Goal: Task Accomplishment & Management: Complete application form

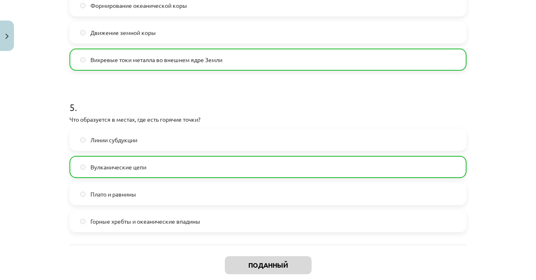
scroll to position [796, 0]
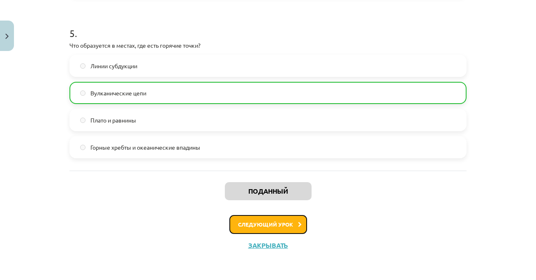
click at [258, 221] on font "Следующий урок" at bounding box center [265, 224] width 55 height 7
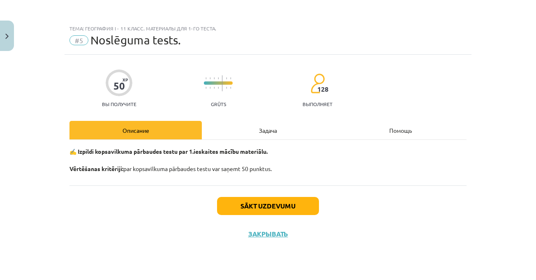
click at [275, 133] on font "Задача" at bounding box center [268, 129] width 18 height 7
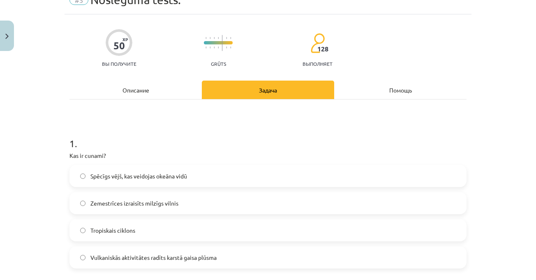
scroll to position [123, 0]
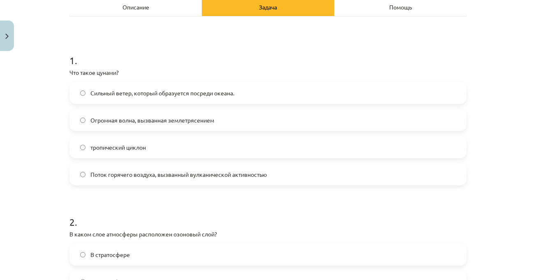
click at [503, 59] on div "Тема: География I - 11 класс. Материалы для 1-го теста. #5 Финальный тест. 50 X…" at bounding box center [268, 140] width 536 height 280
click at [252, 46] on h1 "1 ." at bounding box center [267, 52] width 397 height 25
click at [200, 121] on font "Огромная волна, вызванная землетрясением" at bounding box center [152, 119] width 124 height 7
click at [494, 168] on div "Тема: География I - 11 класс. Материалы для 1-го теста. #5 Финальный тест. 50 X…" at bounding box center [268, 140] width 536 height 280
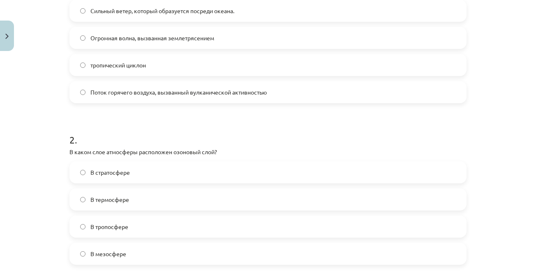
scroll to position [246, 0]
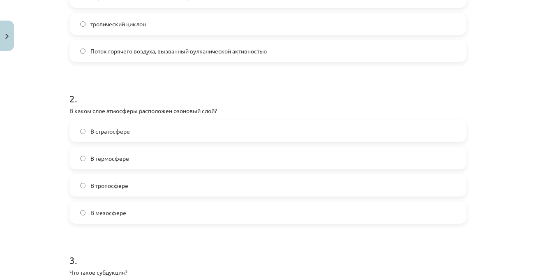
drag, startPoint x: 200, startPoint y: 136, endPoint x: 209, endPoint y: 136, distance: 9.0
click at [200, 135] on label "В стратосфере" at bounding box center [267, 131] width 395 height 21
click at [487, 147] on div "Тема: География I - 11 класс. Материалы для 1-го теста. #5 Финальный тест. 50 X…" at bounding box center [268, 140] width 536 height 280
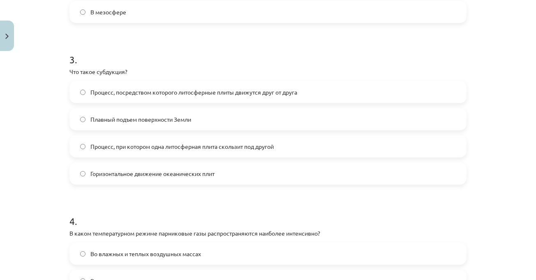
scroll to position [452, 0]
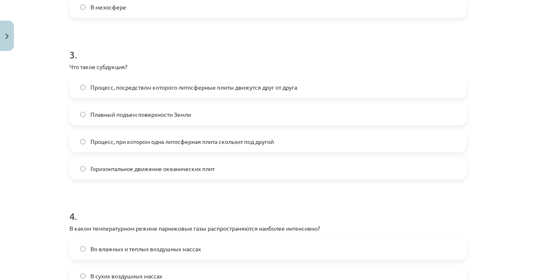
click at [489, 147] on div "Тема: География I - 11 класс. Материалы для 1-го теста. #5 Финальный тест. 50 X…" at bounding box center [268, 140] width 536 height 280
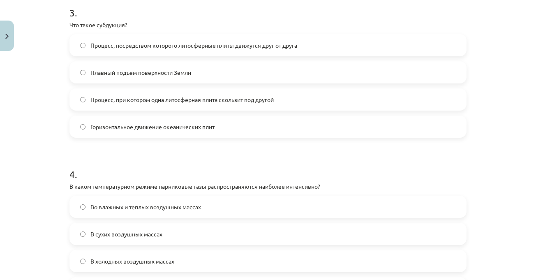
scroll to position [493, 0]
click at [494, 99] on div "Тема: География I - 11 класс. Материалы для 1-го теста. #5 Финальный тест. 50 X…" at bounding box center [268, 140] width 536 height 280
click at [506, 87] on div "Тема: География I - 11 класс. Материалы для 1-го теста. #5 Финальный тест. 50 X…" at bounding box center [268, 140] width 536 height 280
click at [445, 46] on label "Процесс, посредством которого литосферные плиты движутся друг от друга" at bounding box center [267, 46] width 395 height 21
click at [496, 62] on div "Тема: География I - 11 класс. Материалы для 1-го теста. #5 Финальный тест. 50 X…" at bounding box center [268, 140] width 536 height 280
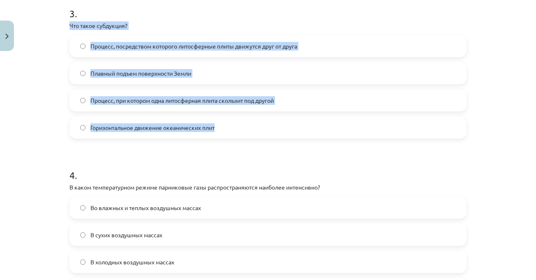
drag, startPoint x: 165, startPoint y: 77, endPoint x: 239, endPoint y: 124, distance: 88.1
copy div "Что такое субдукция? Процесс, посредством которого литосферные плиты движутся д…"
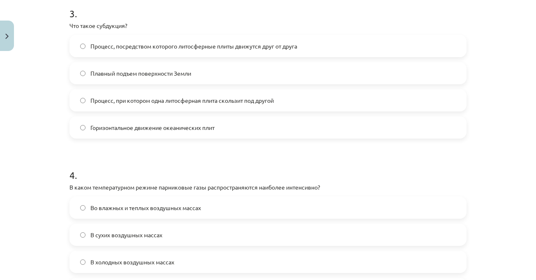
click at [502, 180] on div "Тема: География I - 11 класс. Материалы для 1-го теста. #5 Финальный тест. 50 X…" at bounding box center [268, 140] width 536 height 280
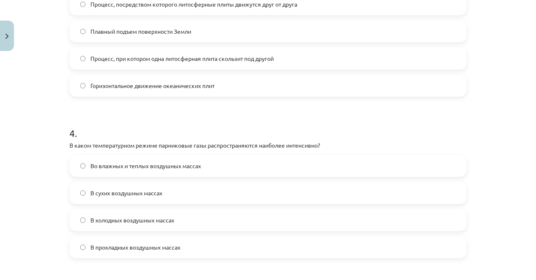
scroll to position [575, 0]
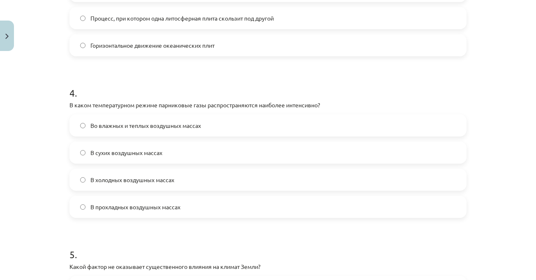
click at [486, 76] on div "Тема: География I - 11 класс. Материалы для 1-го теста. #5 Финальный тест. 50 X…" at bounding box center [268, 140] width 536 height 280
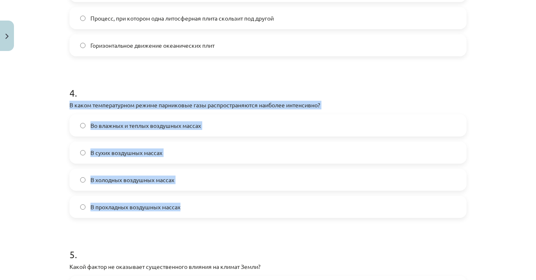
drag, startPoint x: 64, startPoint y: 105, endPoint x: 188, endPoint y: 198, distance: 155.5
copy div "В каком температурном режиме парниковые газы распространяются наиболее интенсив…"
click at [236, 126] on label "Во влажных и теплых воздушных массах" at bounding box center [267, 125] width 395 height 21
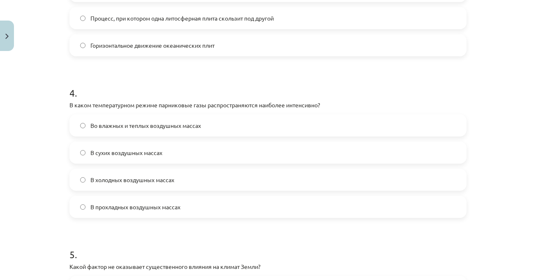
click at [503, 171] on div "Тема: География I - 11 класс. Материалы для 1-го теста. #5 Финальный тест. 50 X…" at bounding box center [268, 140] width 536 height 280
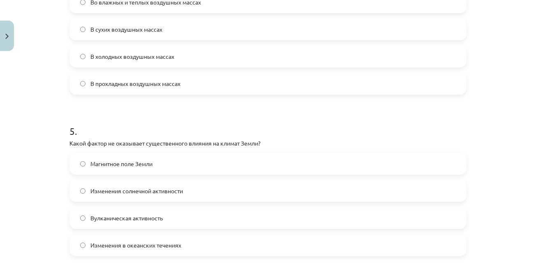
scroll to position [739, 0]
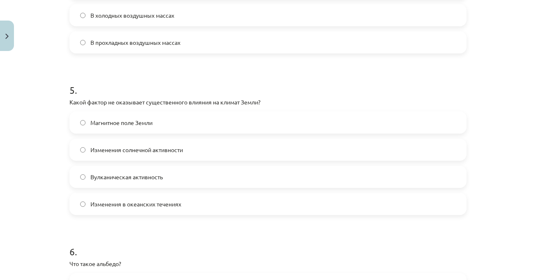
click at [494, 168] on div "Тема: География I - 11 класс. Материалы для 1-го теста. #5 Финальный тест. 50 X…" at bounding box center [268, 140] width 536 height 280
click at [185, 115] on label "Магнитное поле Земли" at bounding box center [267, 122] width 395 height 21
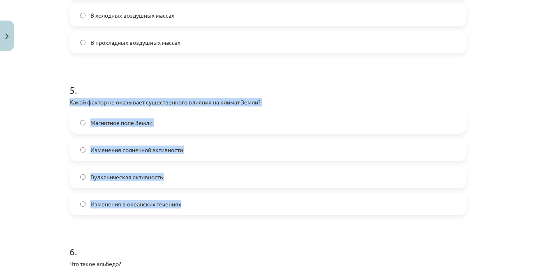
drag, startPoint x: 65, startPoint y: 101, endPoint x: 194, endPoint y: 212, distance: 170.3
click at [194, 212] on div "50 XP Вы получите Трудный 128 выполняет Описание Задача Помощь 1 . Что такое цу…" at bounding box center [267, 199] width 407 height 1768
copy div "Какой фактор не оказывает существенного влияния на климат Земли? Магнитное поле…"
click at [468, 106] on div "50 XP Вы получите Трудный 128 выполняет Описание Задача Помощь 1 . Что такое цу…" at bounding box center [267, 199] width 407 height 1768
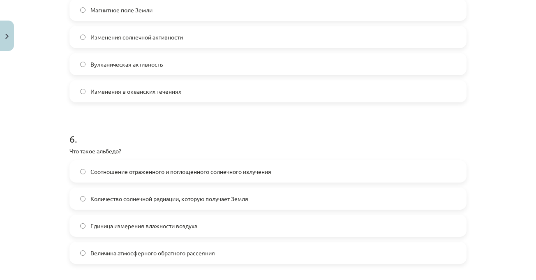
scroll to position [903, 0]
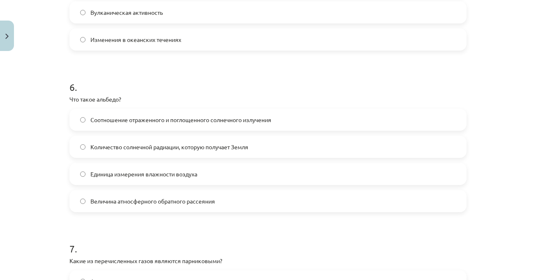
click at [326, 116] on label "Соотношение отраженного и поглощенного солнечного излучения" at bounding box center [267, 119] width 395 height 21
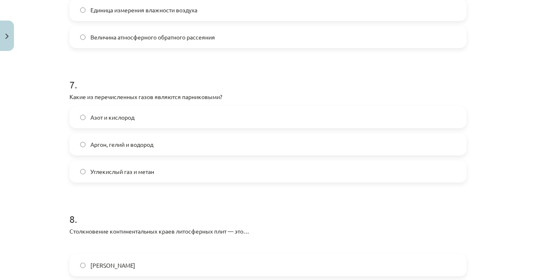
scroll to position [1068, 0]
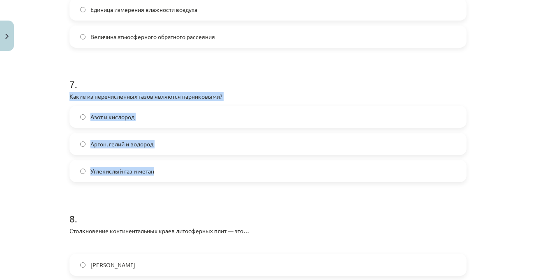
drag, startPoint x: 66, startPoint y: 93, endPoint x: 162, endPoint y: 167, distance: 121.5
drag, startPoint x: 143, startPoint y: 172, endPoint x: 176, endPoint y: 176, distance: 33.2
click at [175, 172] on label "Углекислый газ и метан" at bounding box center [267, 171] width 395 height 21
drag, startPoint x: 67, startPoint y: 97, endPoint x: 171, endPoint y: 181, distance: 134.4
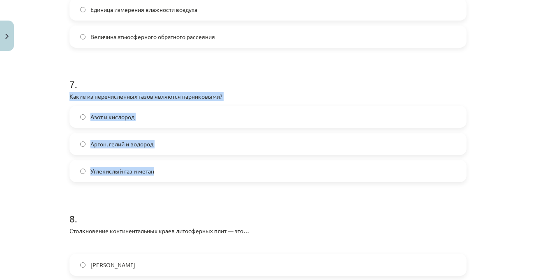
click at [171, 181] on div "7 . Какие из перечисленных газов являются парниковыми? Азот и кислород Аргон, г…" at bounding box center [267, 123] width 397 height 118
copy div "Какие из перечисленных газов являются парниковыми? Азот и кислород Аргон, гелий…"
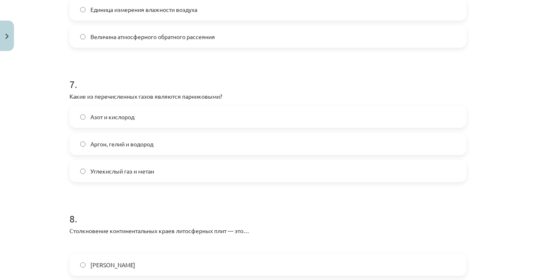
click at [328, 66] on h1 "7 ." at bounding box center [267, 76] width 397 height 25
click at [209, 165] on label "Углекислый газ и метан" at bounding box center [267, 171] width 395 height 21
click at [510, 157] on div "Тема: География I - 11 класс. Материалы для 1-го теста. #5 Финальный тест. 50 X…" at bounding box center [268, 140] width 536 height 280
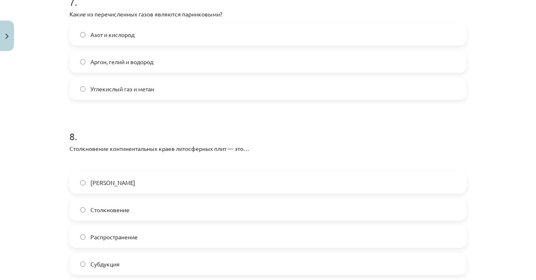
scroll to position [1191, 0]
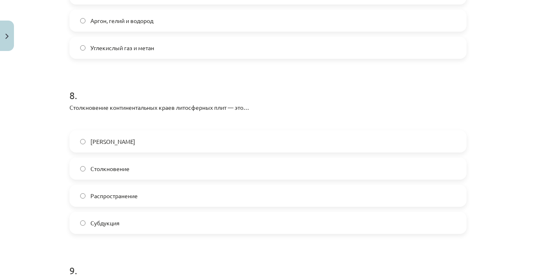
click at [497, 113] on div "Тема: География I - 11 класс. Материалы для 1-го теста. #5 Финальный тест. 50 X…" at bounding box center [268, 140] width 536 height 280
click at [494, 101] on div "Тема: География I - 11 класс. Материалы для 1-го теста. #5 Финальный тест. 50 X…" at bounding box center [268, 140] width 536 height 280
click at [96, 191] on span "Spredings" at bounding box center [102, 195] width 25 height 9
click at [95, 175] on label "Kolīzija" at bounding box center [267, 168] width 395 height 21
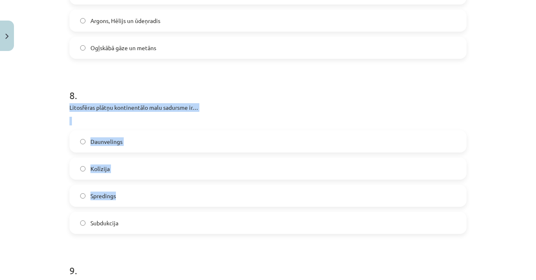
drag, startPoint x: 65, startPoint y: 111, endPoint x: 147, endPoint y: 205, distance: 125.2
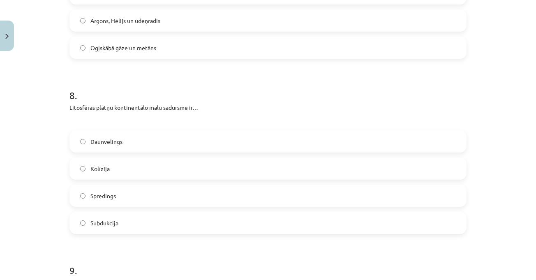
click at [147, 207] on div "Daunvelings Kolīzija Spredings Subdukcija" at bounding box center [267, 181] width 397 height 103
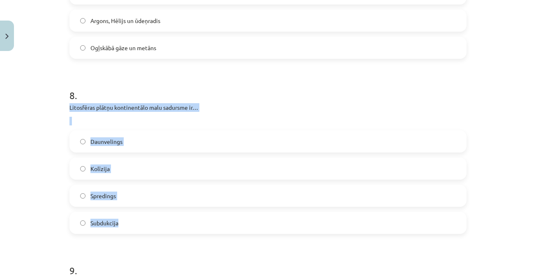
drag, startPoint x: 66, startPoint y: 110, endPoint x: 146, endPoint y: 219, distance: 135.8
copy div "Litosfēras plātņu kontinentālo malu sadursme ir… Daunvelings Kolīzija Spredings…"
click at [124, 198] on label "Spredings" at bounding box center [267, 195] width 395 height 21
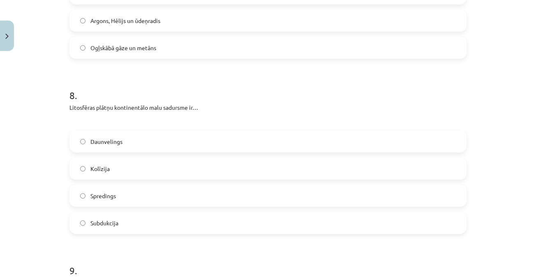
click at [157, 165] on label "Kolīzija" at bounding box center [267, 168] width 395 height 21
click at [163, 108] on font "Столкновение континентальных краев литосферных плит — это…" at bounding box center [158, 106] width 179 height 7
click at [490, 131] on div "Тема: География I - 11 класс. Материалы для 1-го теста. #5 Финальный тест. 50 X…" at bounding box center [268, 140] width 536 height 280
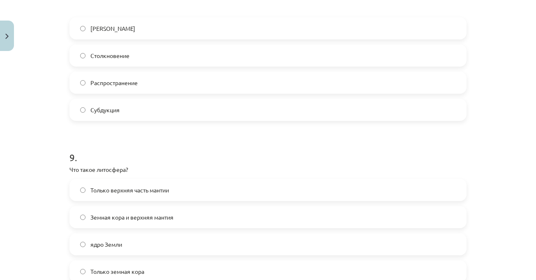
scroll to position [1314, 0]
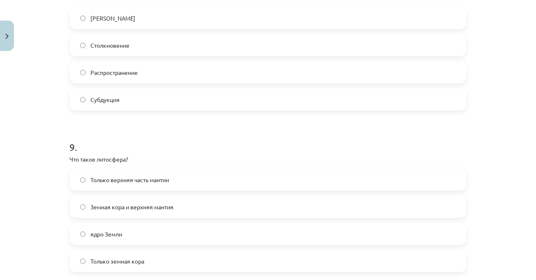
click at [503, 140] on div "Тема: География I - 11 класс. Материалы для 1-го теста. #5 Финальный тест. 50 X…" at bounding box center [268, 140] width 536 height 280
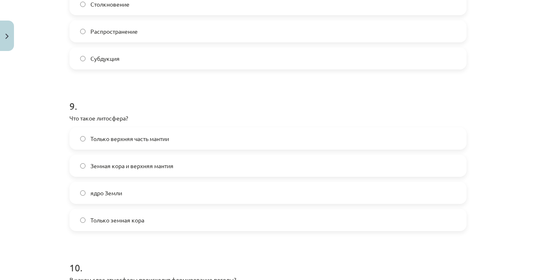
scroll to position [1396, 0]
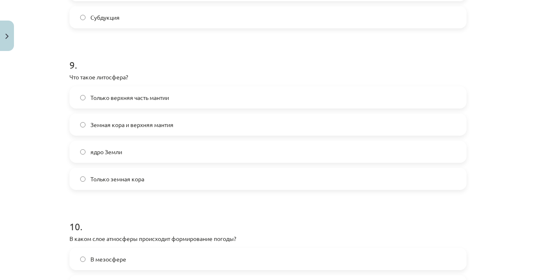
click at [447, 94] on label "Только верхняя часть мантии" at bounding box center [267, 97] width 395 height 21
click at [220, 123] on label "Земная кора и верхняя мантия" at bounding box center [267, 124] width 395 height 21
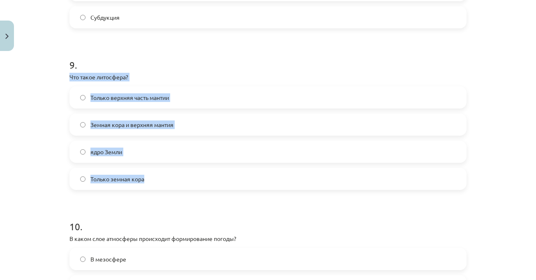
drag, startPoint x: 65, startPoint y: 75, endPoint x: 181, endPoint y: 185, distance: 160.0
copy div "Что такое литосфера? Только верхняя часть мантии Земная кора и верхняя мантия я…"
click at [518, 106] on div "Тема: География I - 11 класс. Материалы для 1-го теста. #5 Финальный тест. 50 X…" at bounding box center [268, 140] width 536 height 280
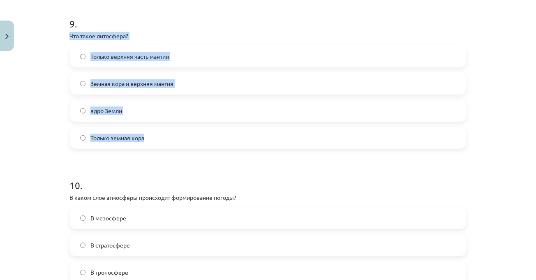
click at [498, 116] on div "Тема: География I - 11 класс. Материалы для 1-го теста. #5 Финальный тест. 50 X…" at bounding box center [268, 140] width 536 height 280
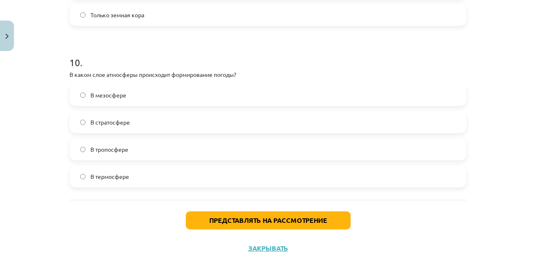
scroll to position [1561, 0]
click at [171, 63] on h1 "10 ." at bounding box center [267, 54] width 397 height 25
click at [156, 145] on label "В тропосфере" at bounding box center [267, 148] width 395 height 21
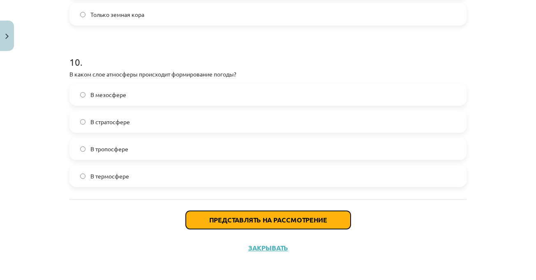
click at [231, 216] on font "Представлять на рассмотрение" at bounding box center [268, 219] width 118 height 9
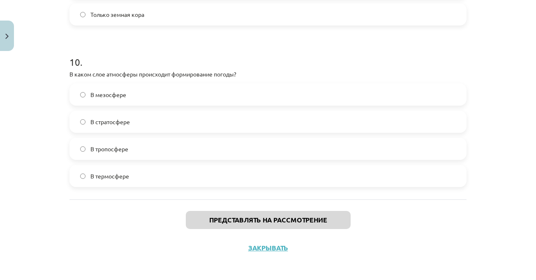
click at [496, 184] on div "Тема: География I - 11 класс. Материалы для 1-го теста. #5 Финальный тест. 50 X…" at bounding box center [268, 140] width 536 height 280
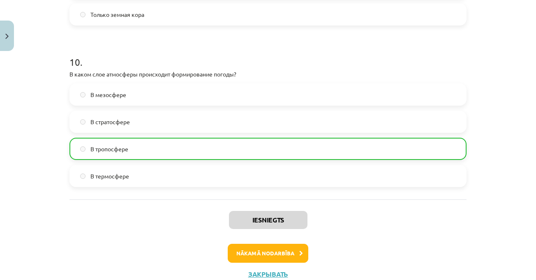
click at [500, 183] on div "Тема: География I - 11 класс. Материалы для 1-го теста. #5 Финальный тест. 50 X…" at bounding box center [268, 140] width 536 height 280
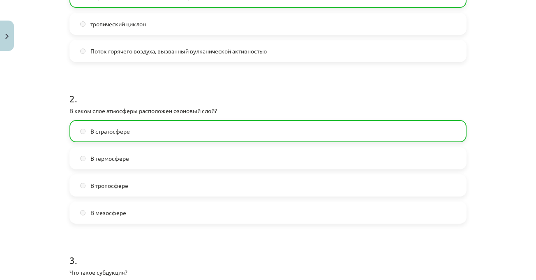
scroll to position [41, 0]
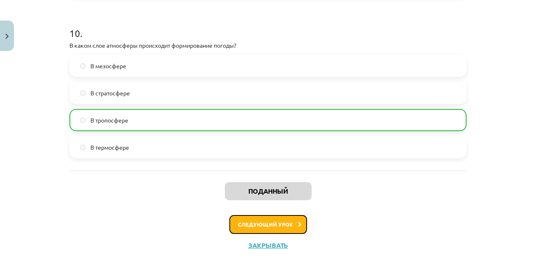
click at [278, 219] on button "Следующий урок" at bounding box center [268, 224] width 78 height 19
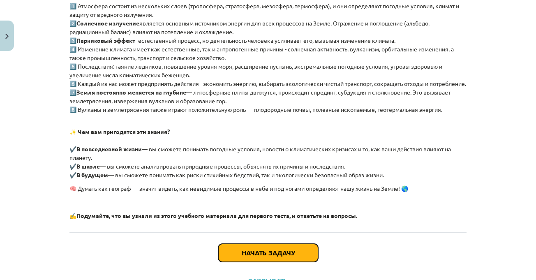
click at [300, 256] on button "Начать задачу" at bounding box center [268, 253] width 100 height 18
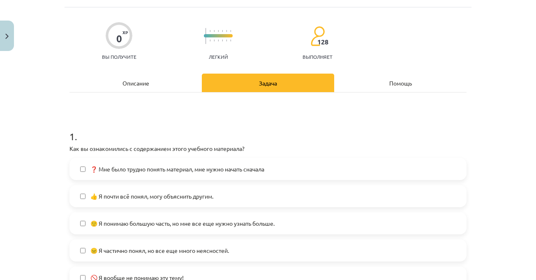
scroll to position [62, 0]
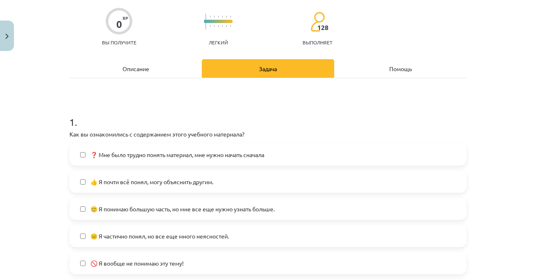
click at [244, 114] on h1 "1 ." at bounding box center [267, 114] width 397 height 25
click at [239, 149] on label "❓ Мне было трудно понять материал, мне нужно начать сначала" at bounding box center [267, 154] width 395 height 21
click at [260, 154] on font "❓ Мне было трудно понять материал, мне нужно начать сначала" at bounding box center [177, 154] width 174 height 7
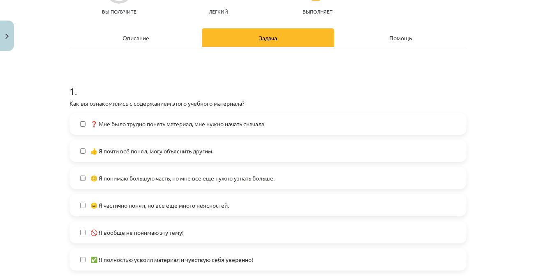
scroll to position [144, 0]
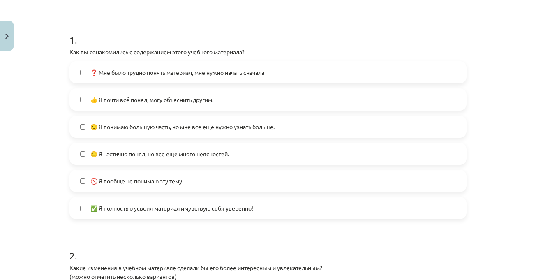
click at [301, 154] on label "😐 Я частично понял, но все еще много неясностей." at bounding box center [267, 153] width 395 height 21
click at [291, 136] on label "🙂 Я понимаю большую часть, но мне все еще нужно узнать больше." at bounding box center [267, 126] width 395 height 21
click at [315, 122] on label "🙂 Я понимаю большую часть, но мне все еще нужно узнать больше." at bounding box center [267, 126] width 395 height 21
click at [482, 154] on div "Тема: География I - 11 класс. Материалы для 1-го теста. #6 Изучение темы 0 XP В…" at bounding box center [268, 140] width 536 height 280
click at [374, 131] on label "🙂 Я понимаю большую часть, но мне все еще нужно узнать больше." at bounding box center [267, 126] width 395 height 21
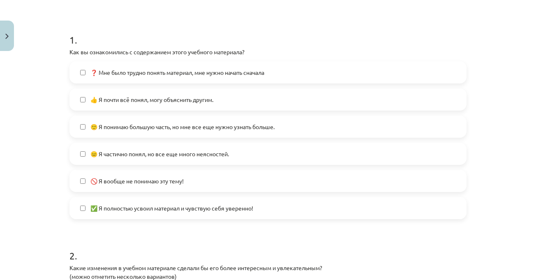
click at [495, 155] on div "Тема: География I - 11 класс. Материалы для 1-го теста. #6 Изучение темы 0 XP В…" at bounding box center [268, 140] width 536 height 280
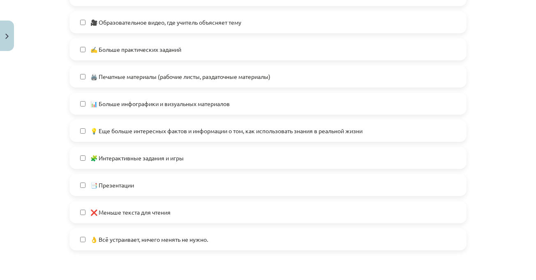
scroll to position [513, 0]
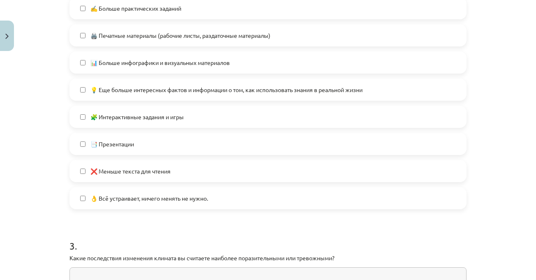
click at [200, 172] on label "❌ Меньше текста для чтения" at bounding box center [267, 171] width 395 height 21
click at [507, 169] on div "Тема: География I - 11 класс. Материалы для 1-го теста. #6 Изучение темы 0 XP В…" at bounding box center [268, 140] width 536 height 280
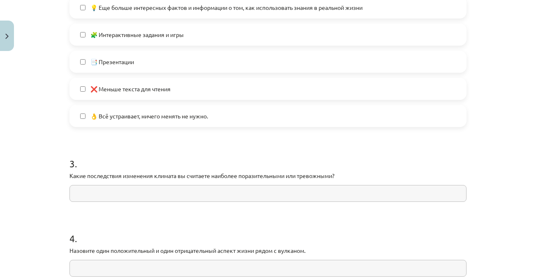
click at [415, 119] on label "👌 Всё устраивает, ничего менять не нужно." at bounding box center [267, 116] width 395 height 21
click at [500, 156] on div "Тема: География I - 11 класс. Материалы для 1-го теста. #6 Изучение темы 0 XP В…" at bounding box center [268, 140] width 536 height 280
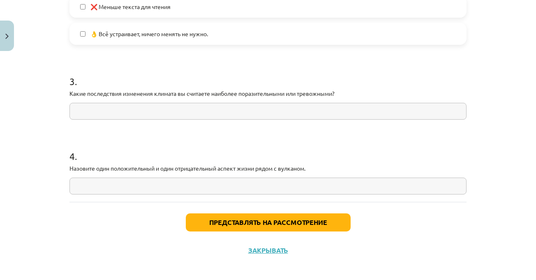
click at [497, 147] on div "Тема: География I - 11 класс. Материалы для 1-го теста. #6 Изучение темы 0 XP В…" at bounding box center [268, 140] width 536 height 280
click at [478, 144] on div "Тема: География I - 11 класс. Материалы для 1-го теста. #6 Изучение темы 0 XP В…" at bounding box center [268, 140] width 536 height 280
click at [208, 109] on input "text" at bounding box center [267, 111] width 397 height 17
drag, startPoint x: 64, startPoint y: 92, endPoint x: 342, endPoint y: 103, distance: 277.4
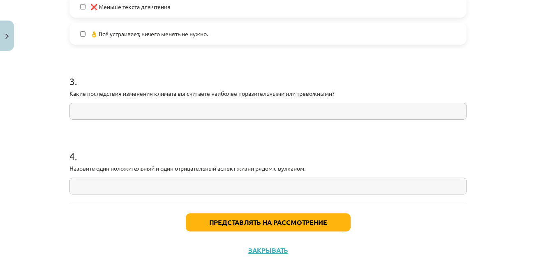
copy p
click at [343, 136] on h1 "4 ." at bounding box center [267, 148] width 397 height 25
click at [186, 106] on input "text" at bounding box center [267, 111] width 397 height 17
paste input "**********"
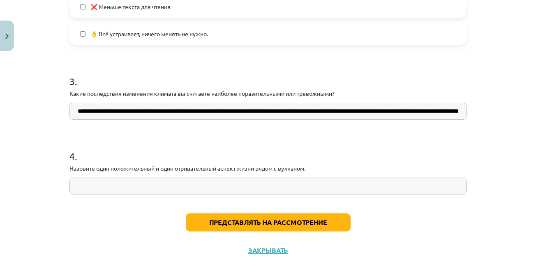
scroll to position [0, 85]
type input "**********"
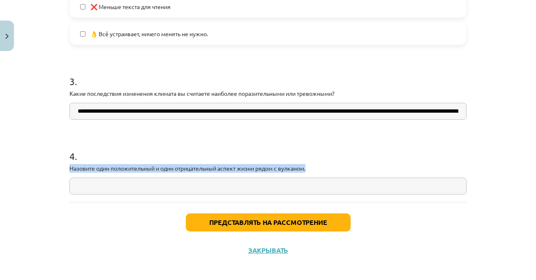
drag, startPoint x: 66, startPoint y: 167, endPoint x: 312, endPoint y: 167, distance: 246.0
copy font "Назовите один положительный и один отрицательный аспект жизни рядом с вулканом."
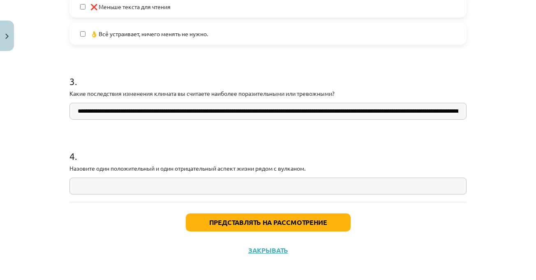
drag, startPoint x: 257, startPoint y: 176, endPoint x: 257, endPoint y: 182, distance: 6.2
click at [257, 180] on div "4 . Назовите один положительный и один отрицательный аспект жизни рядом с вулка…" at bounding box center [267, 165] width 397 height 58
click at [257, 183] on input "text" at bounding box center [267, 185] width 397 height 17
paste input "**********"
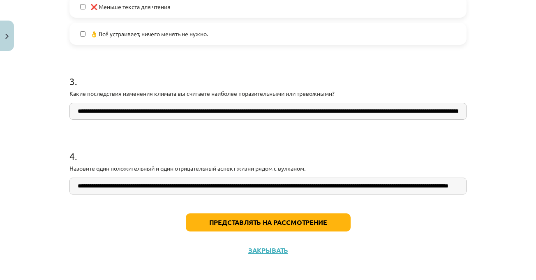
scroll to position [0, 62]
type input "**********"
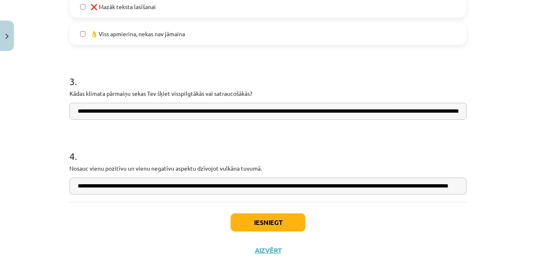
scroll to position [246, 0]
click at [377, 144] on h1 "4 ." at bounding box center [267, 148] width 397 height 25
click at [259, 173] on div "**********" at bounding box center [267, 165] width 397 height 58
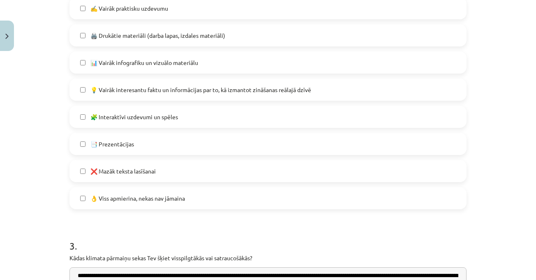
scroll to position [678, 0]
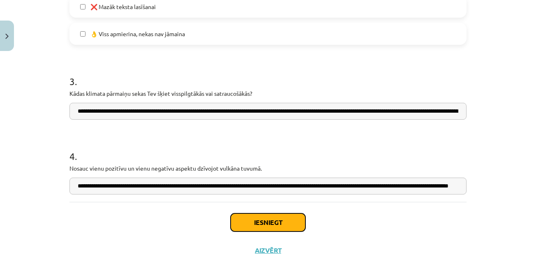
click at [276, 222] on button "Iesniegt" at bounding box center [267, 222] width 75 height 18
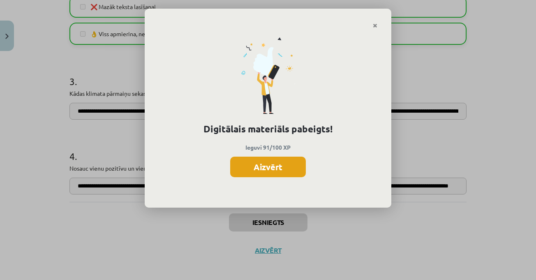
click at [286, 162] on button "Aizvērt" at bounding box center [268, 166] width 76 height 21
